Goal: Contribute content: Add original content to the website for others to see

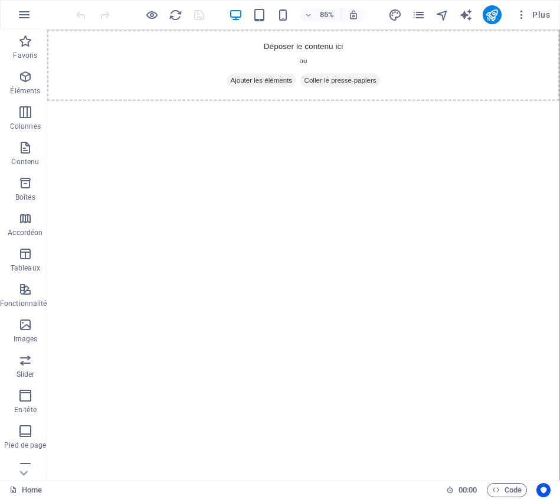
click at [301, 113] on html "Skip to main content Déposer le contenu ici ou Ajouter les éléments [PERSON_NAM…" at bounding box center [348, 71] width 603 height 84
drag, startPoint x: 81, startPoint y: 160, endPoint x: 88, endPoint y: 160, distance: 7.7
click at [83, 113] on html "Skip to main content Déposer le contenu ici ou Ajouter les éléments [PERSON_NAM…" at bounding box center [348, 71] width 603 height 84
click at [126, 87] on div "Déposer le contenu ici ou Ajouter les éléments Coller le presse-papiers" at bounding box center [348, 71] width 603 height 84
click at [306, 36] on div "+" at bounding box center [303, 34] width 19 height 9
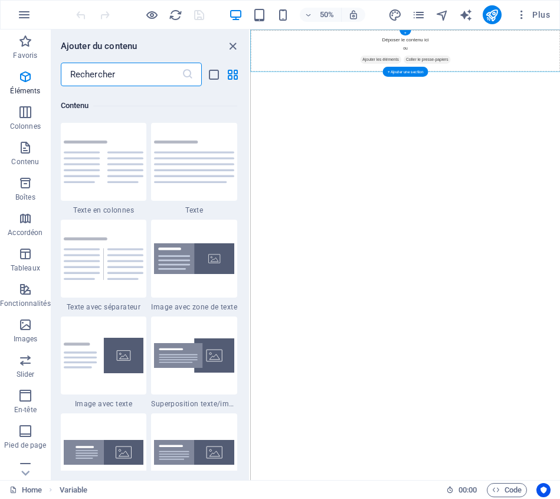
scroll to position [2064, 0]
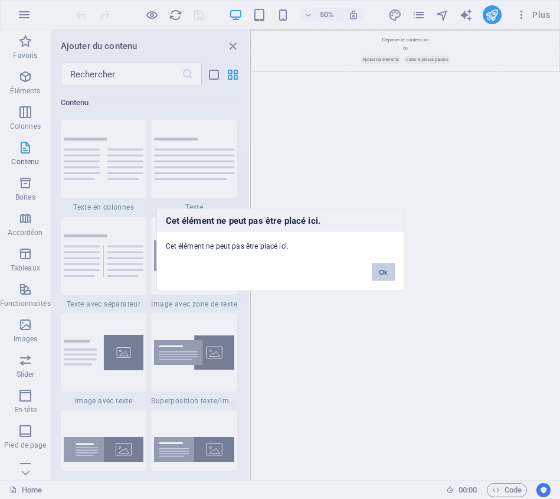
click at [386, 270] on button "Ok" at bounding box center [383, 272] width 22 height 18
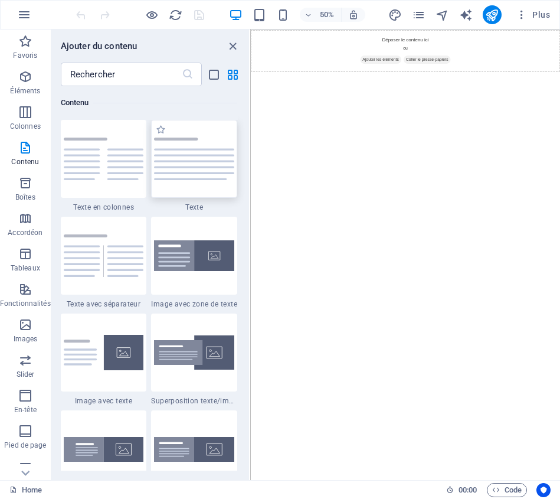
click at [163, 160] on img at bounding box center [194, 158] width 80 height 42
click at [250, 160] on div "Glissez et déposez l'élément de votre choix pour remplacer le contenu existant.…" at bounding box center [405, 254] width 310 height 450
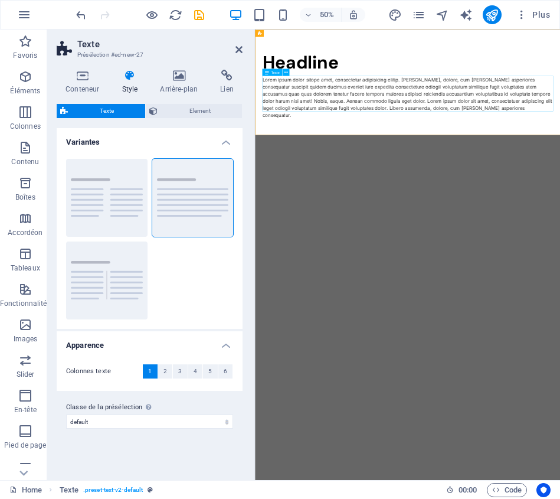
click at [330, 186] on div "Lorem ipsum dolor sitope amet, consectetur adipisicing elitip. [PERSON_NAME], d…" at bounding box center [560, 164] width 582 height 85
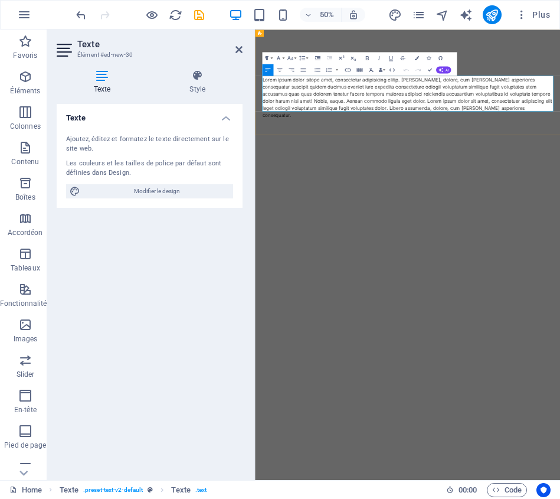
click at [336, 170] on p "Lorem ipsum dolor sitope amet, consectetur adipisicing elitip. [PERSON_NAME], d…" at bounding box center [560, 164] width 582 height 85
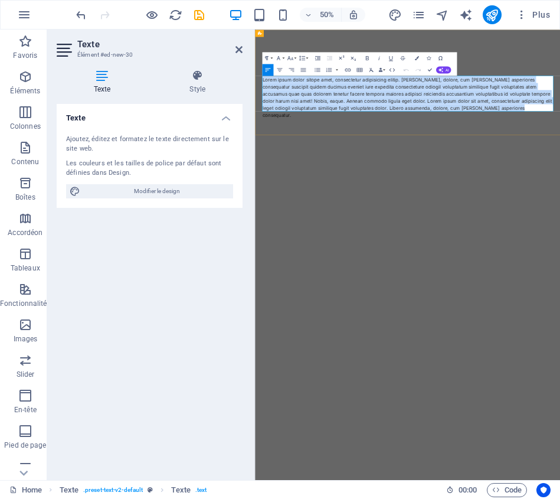
click at [336, 170] on p "Lorem ipsum dolor sitope amet, consectetur adipisicing elitip. [PERSON_NAME], d…" at bounding box center [560, 164] width 582 height 85
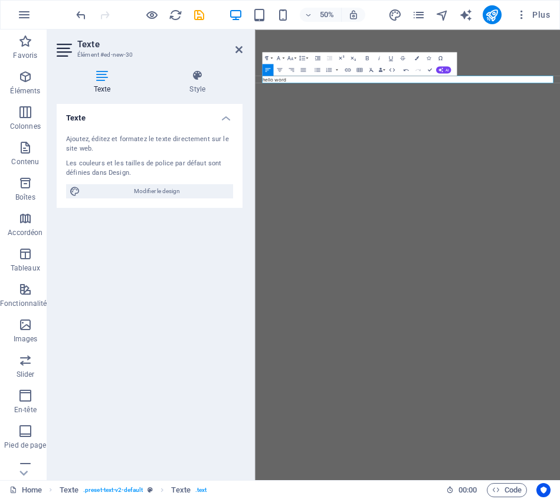
drag, startPoint x: 419, startPoint y: 243, endPoint x: 434, endPoint y: 224, distance: 24.4
click at [419, 183] on html "Skip to main content Headline hello word" at bounding box center [560, 105] width 610 height 153
click at [499, 17] on button "publish" at bounding box center [492, 14] width 19 height 19
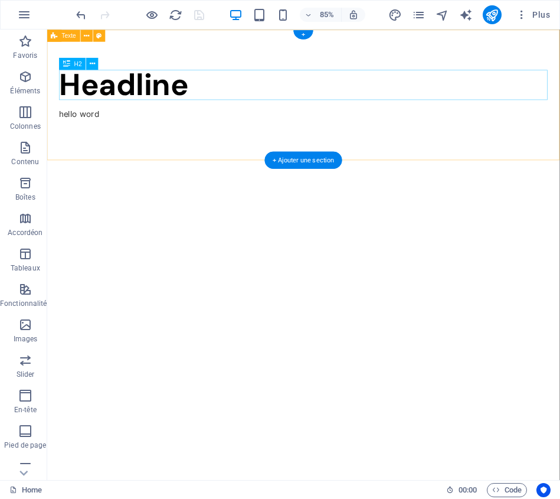
click at [148, 98] on div "Headline" at bounding box center [348, 94] width 575 height 35
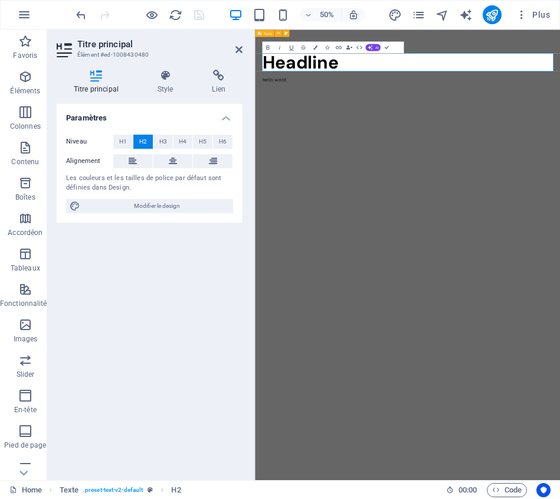
click at [132, 86] on h4 "Titre principal" at bounding box center [99, 82] width 84 height 25
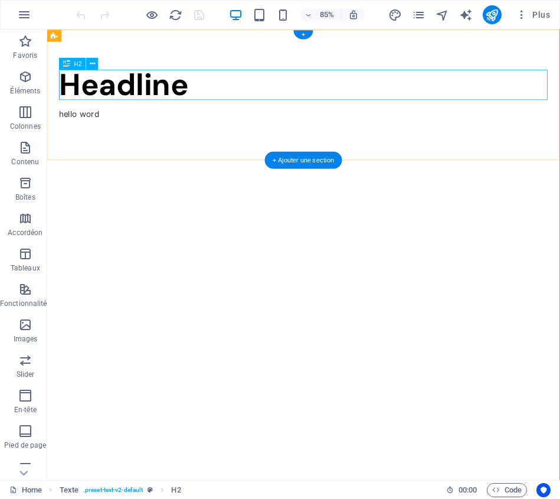
click at [214, 96] on div "Headline" at bounding box center [348, 94] width 575 height 35
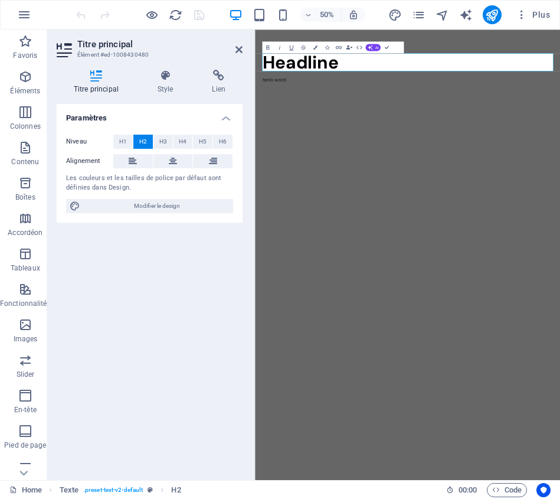
click at [188, 86] on h4 "Style" at bounding box center [167, 82] width 55 height 25
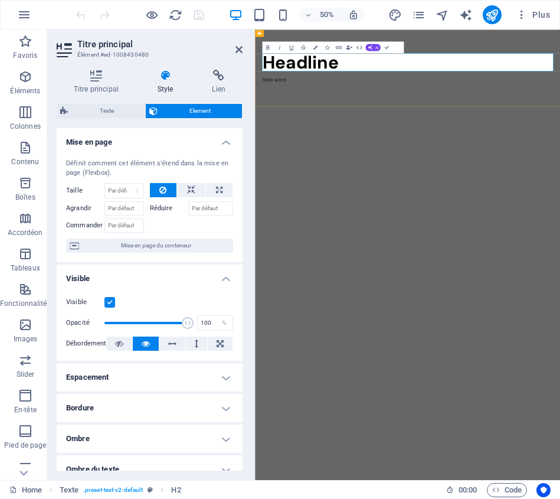
click at [324, 88] on h2 "Headline" at bounding box center [560, 94] width 582 height 35
click at [466, 15] on icon "text_generator" at bounding box center [466, 15] width 14 height 14
select select "English"
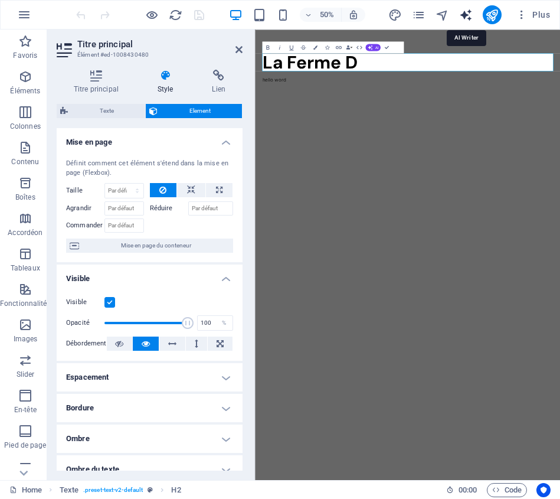
select select "English"
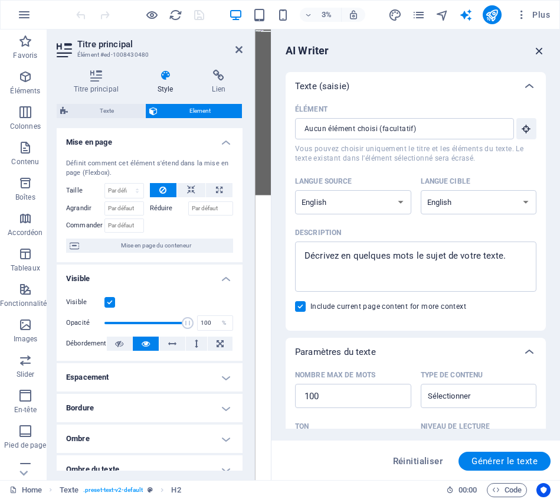
click at [538, 54] on icon "button" at bounding box center [539, 50] width 13 height 13
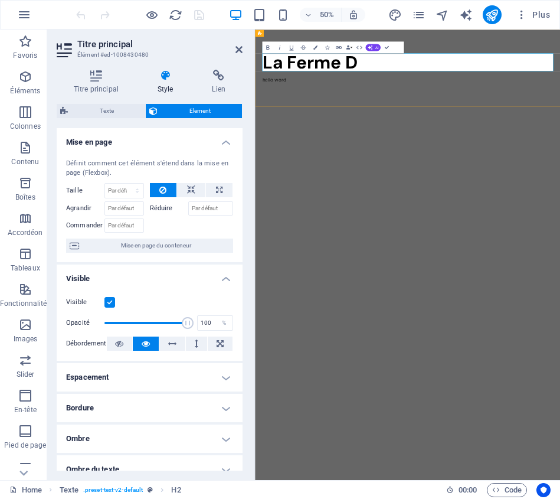
click at [472, 96] on h2 "La Ferme D" at bounding box center [560, 94] width 582 height 35
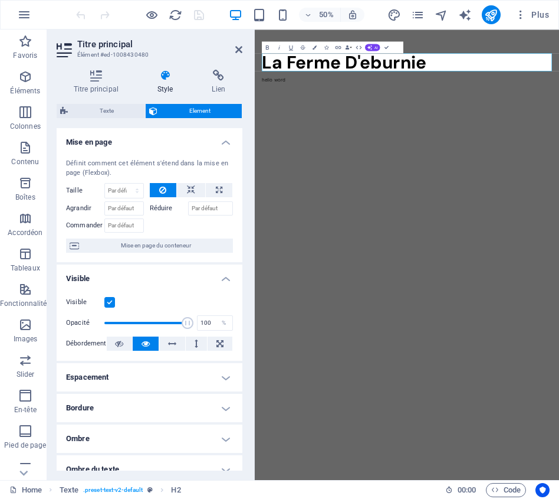
drag, startPoint x: 703, startPoint y: 46, endPoint x: 658, endPoint y: 217, distance: 176.9
click at [497, 14] on icon "publish" at bounding box center [491, 15] width 14 height 14
